Goal: Transaction & Acquisition: Book appointment/travel/reservation

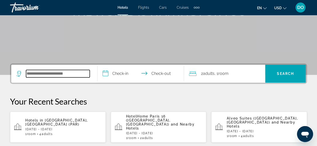
click at [47, 75] on input "Search widget" at bounding box center [58, 74] width 64 height 8
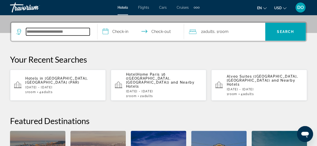
scroll to position [122, 0]
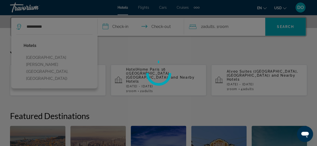
click at [70, 57] on div at bounding box center [158, 73] width 317 height 146
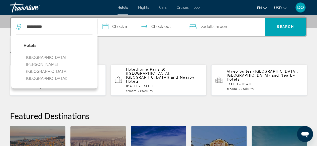
click at [122, 26] on input "**********" at bounding box center [141, 28] width 88 height 20
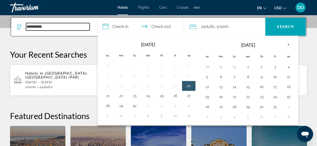
click at [61, 28] on input "**********" at bounding box center [58, 27] width 64 height 8
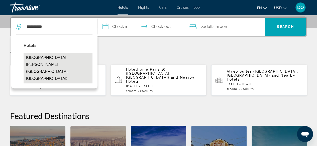
click at [45, 59] on button "Hilton Evian les Bains (Evian-Les-Bains, FR)" at bounding box center [58, 68] width 69 height 31
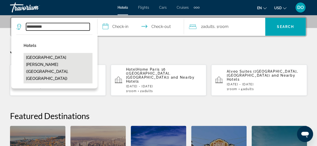
type input "**********"
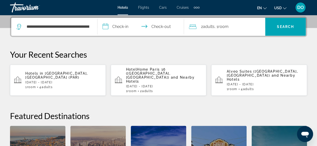
click at [123, 25] on input "**********" at bounding box center [141, 28] width 88 height 20
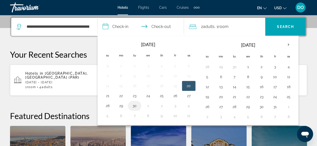
click at [133, 105] on button "30" at bounding box center [134, 106] width 8 height 7
click at [146, 105] on button "1" at bounding box center [148, 106] width 8 height 7
type input "**********"
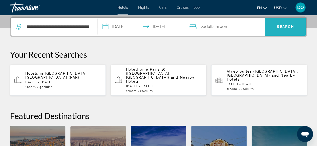
click at [279, 27] on span "Search" at bounding box center [285, 27] width 17 height 4
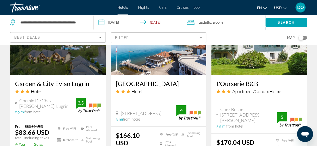
scroll to position [601, 0]
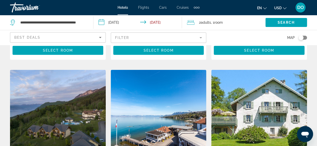
click at [149, 42] on mat-form-field "Filter" at bounding box center [159, 38] width 96 height 11
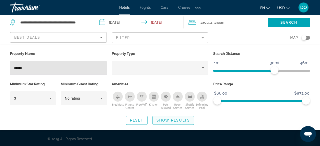
type input "******"
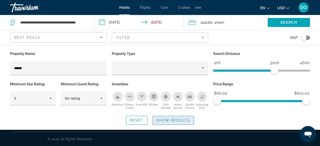
click at [167, 117] on span "Search widget" at bounding box center [173, 121] width 41 height 12
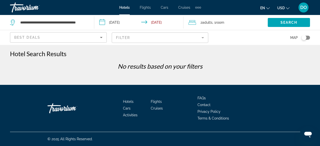
click at [141, 37] on mat-form-field "Filter" at bounding box center [160, 38] width 97 height 11
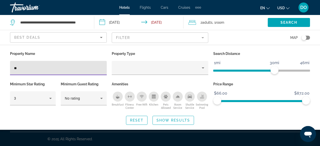
type input "*"
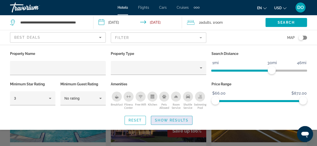
click at [166, 122] on span "Show Results" at bounding box center [172, 121] width 34 height 4
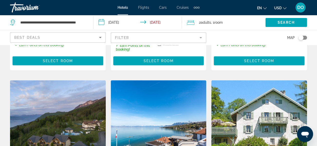
scroll to position [476, 0]
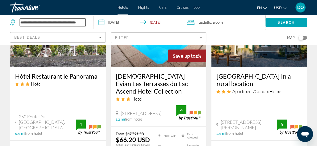
click at [84, 20] on input "**********" at bounding box center [53, 23] width 66 height 8
drag, startPoint x: 21, startPoint y: 21, endPoint x: 108, endPoint y: 25, distance: 87.2
click at [108, 25] on div "**********" at bounding box center [158, 22] width 317 height 15
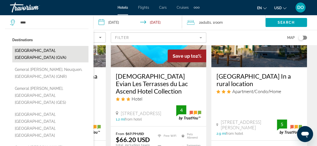
click at [57, 49] on button "Geneva, Switzerland (GVA)" at bounding box center [50, 54] width 76 height 17
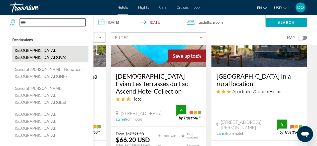
type input "**********"
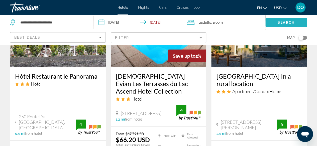
click at [292, 24] on span "Search" at bounding box center [285, 23] width 17 height 4
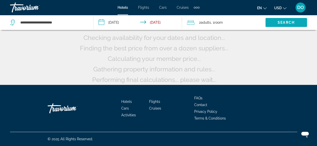
scroll to position [55, 0]
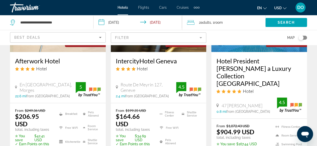
scroll to position [501, 0]
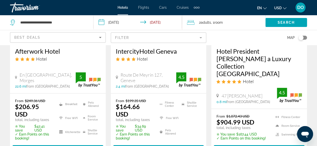
click at [153, 55] on div "IntercityHotel Geneva Hotel" at bounding box center [159, 57] width 86 height 18
click at [154, 52] on h3 "IntercityHotel Geneva" at bounding box center [159, 52] width 86 height 8
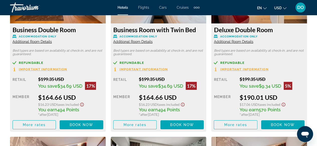
scroll to position [876, 0]
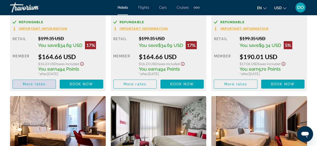
click at [38, 84] on span "More rates" at bounding box center [34, 84] width 23 height 4
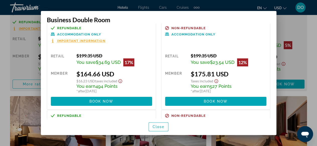
scroll to position [0, 0]
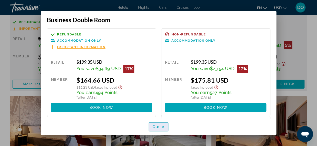
click at [152, 128] on span "Close" at bounding box center [158, 127] width 12 height 4
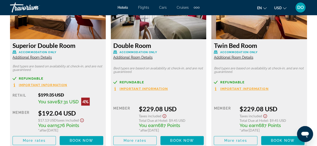
scroll to position [1001, 0]
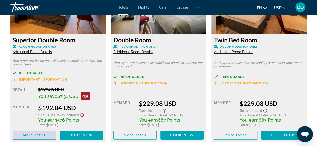
click at [35, 136] on span "More rates" at bounding box center [34, 135] width 23 height 4
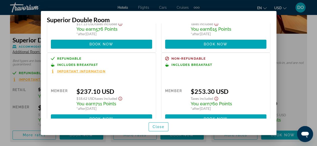
scroll to position [75, 0]
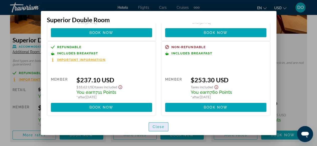
click at [157, 125] on span "Close" at bounding box center [158, 127] width 12 height 4
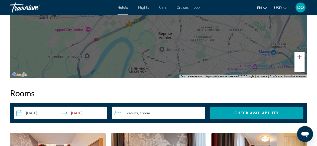
scroll to position [701, 0]
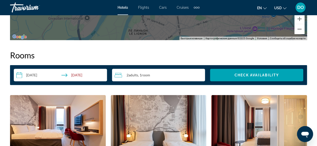
click at [162, 78] on div "2 Adult Adults , 1 Room rooms" at bounding box center [159, 75] width 91 height 6
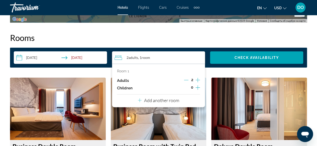
scroll to position [726, 0]
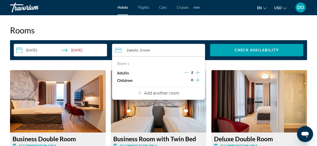
click at [162, 94] on p "Add another room" at bounding box center [161, 93] width 35 height 6
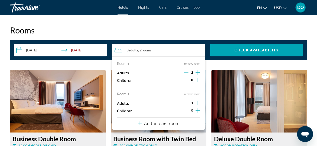
click at [198, 104] on icon "Increment adults" at bounding box center [197, 103] width 5 height 6
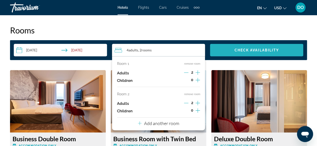
click at [256, 52] on span "Check Availability" at bounding box center [256, 50] width 45 height 4
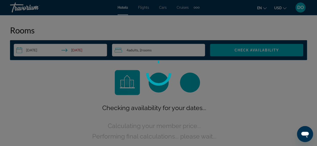
scroll to position [721, 0]
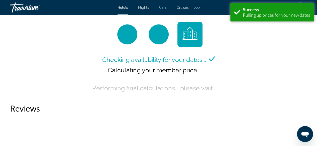
scroll to position [776, 0]
